Goal: Information Seeking & Learning: Stay updated

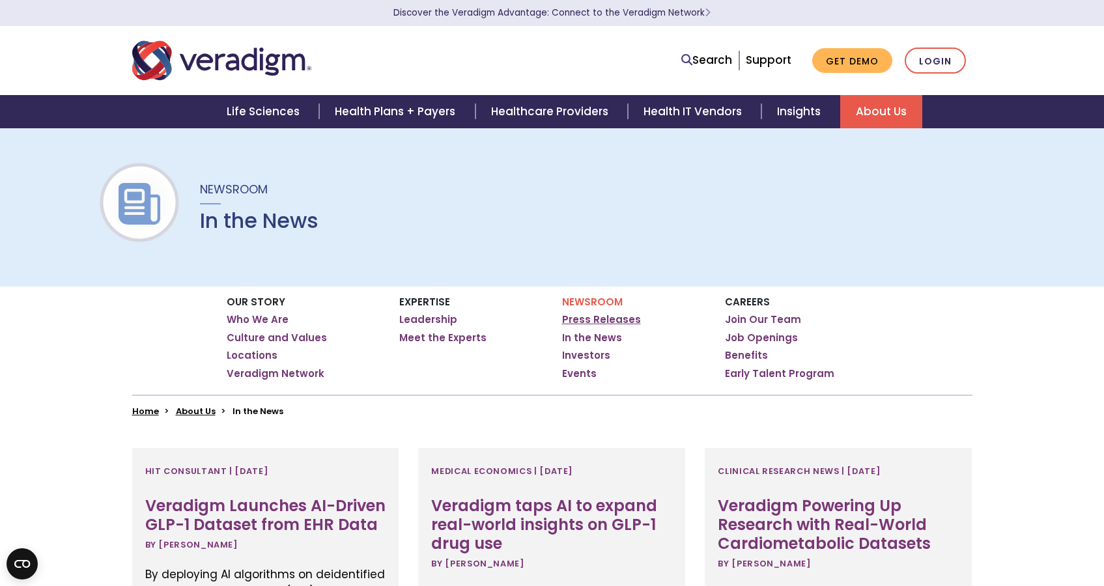
click at [588, 313] on link "Press Releases" at bounding box center [601, 319] width 79 height 13
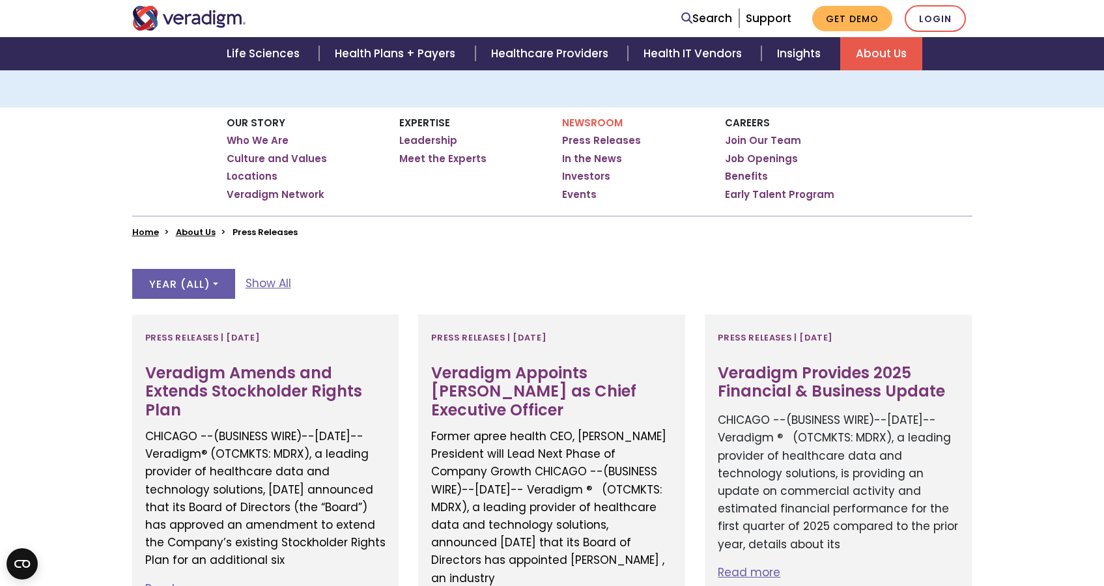
scroll to position [181, 0]
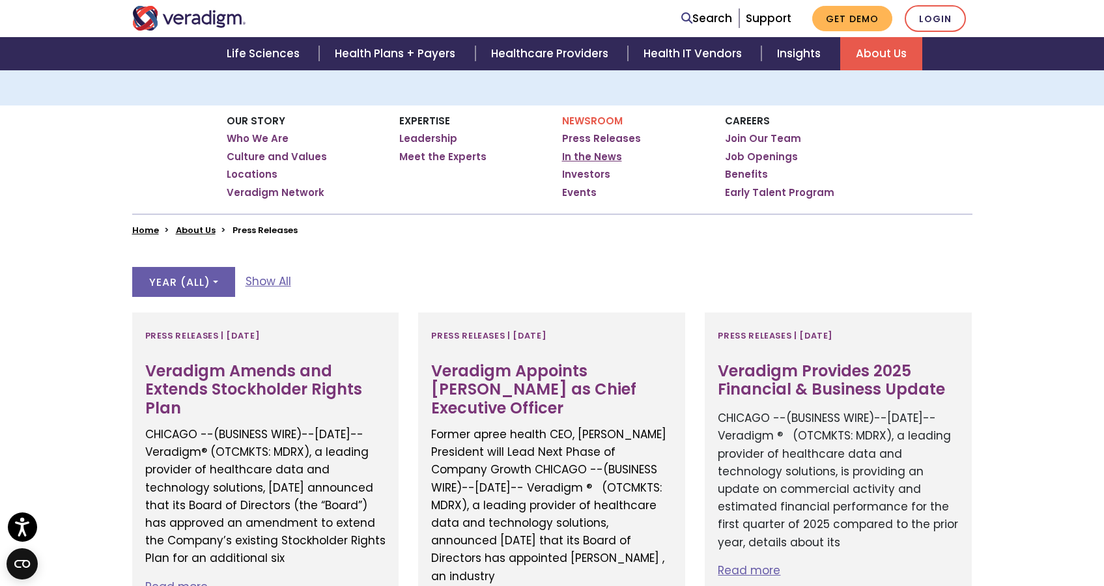
click at [585, 156] on link "In the News" at bounding box center [592, 157] width 60 height 13
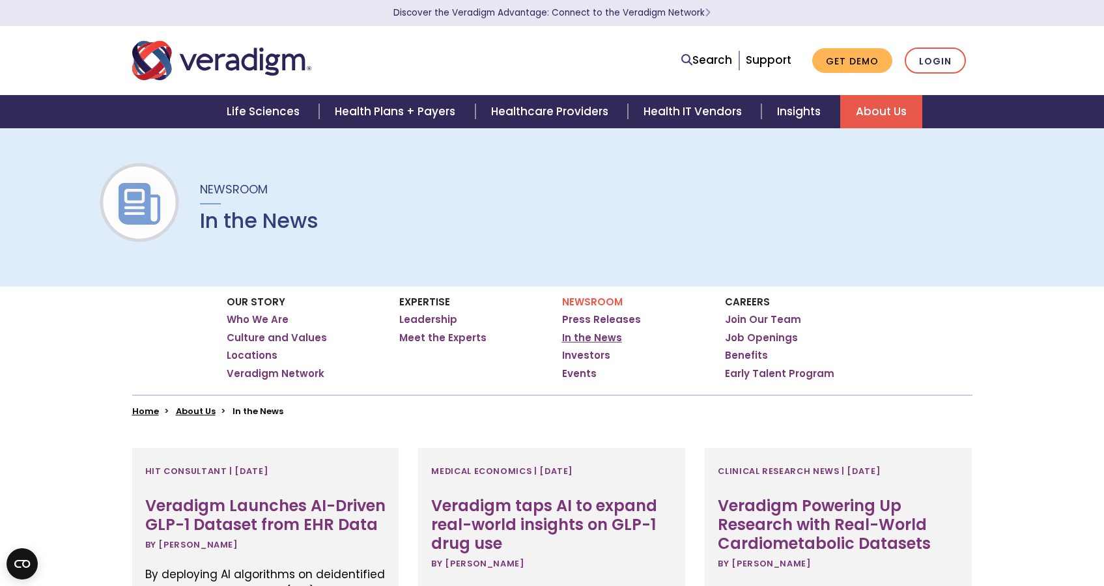
click at [609, 336] on link "In the News" at bounding box center [592, 338] width 60 height 13
